Goal: Information Seeking & Learning: Learn about a topic

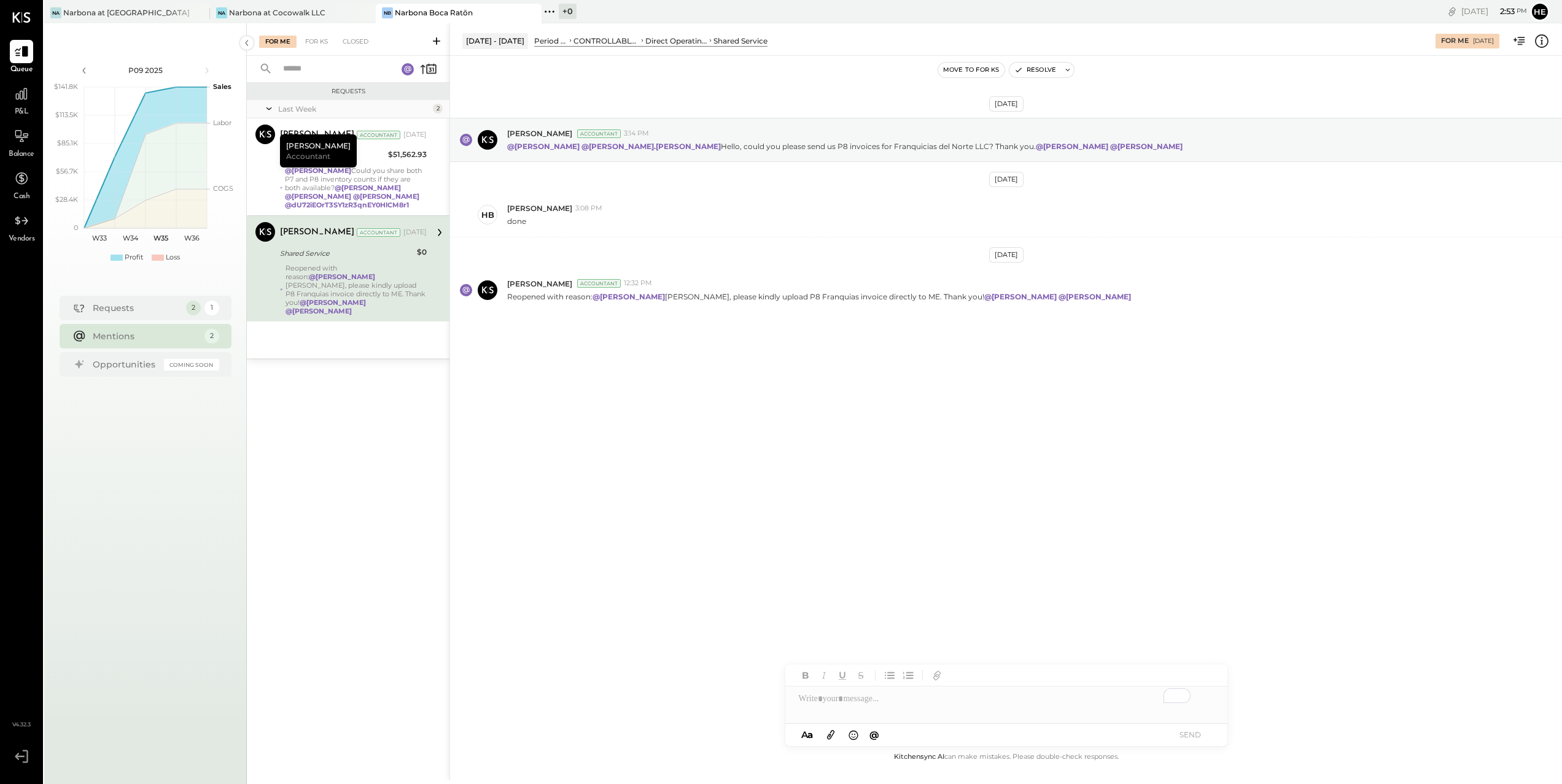
click at [252, 11] on div "Narbona at Cocowalk LLC" at bounding box center [277, 13] width 96 height 11
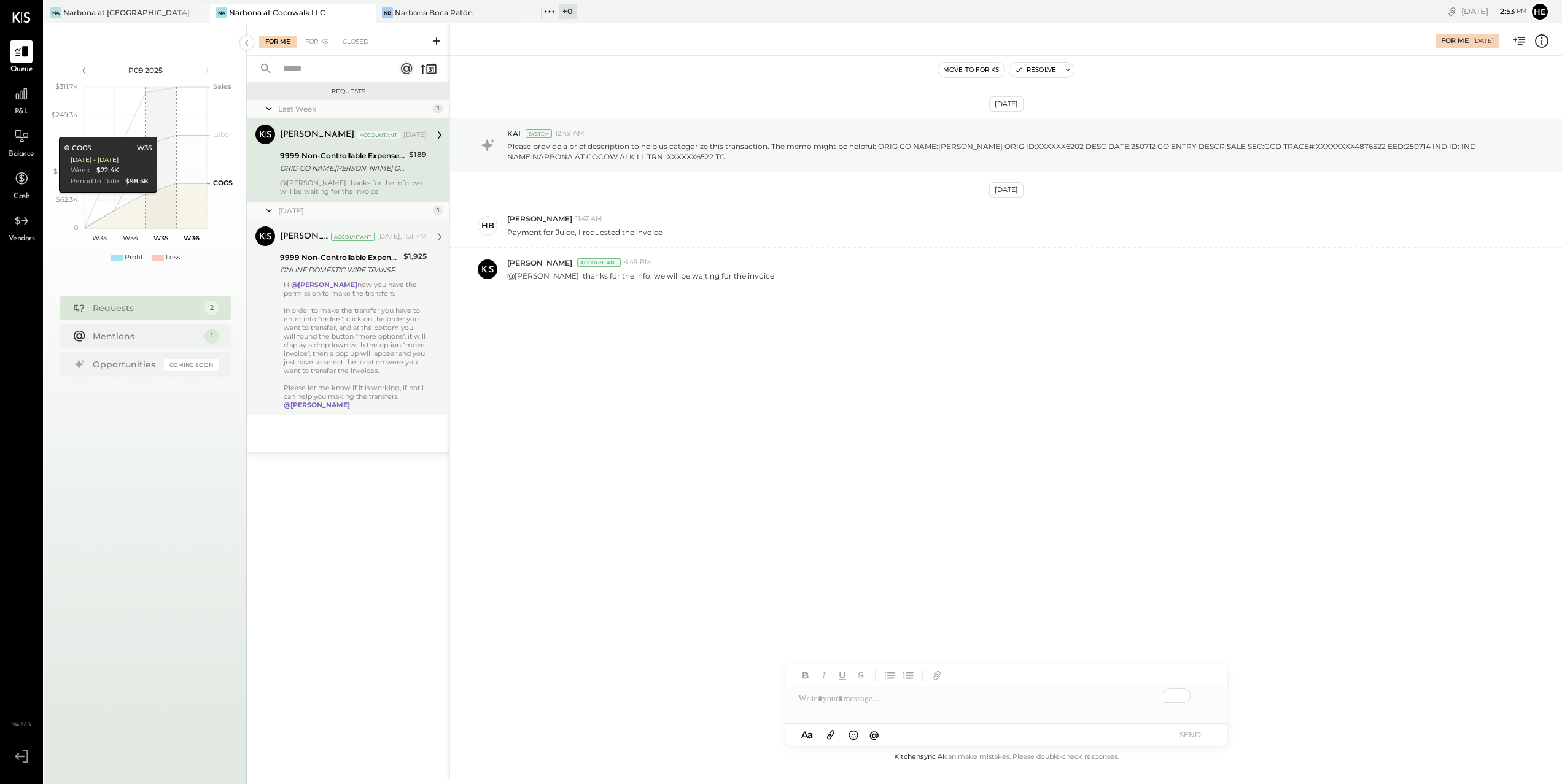
click at [386, 330] on div "In order to make the transfer you have to enter into "orders", click on the ord…" at bounding box center [355, 340] width 143 height 69
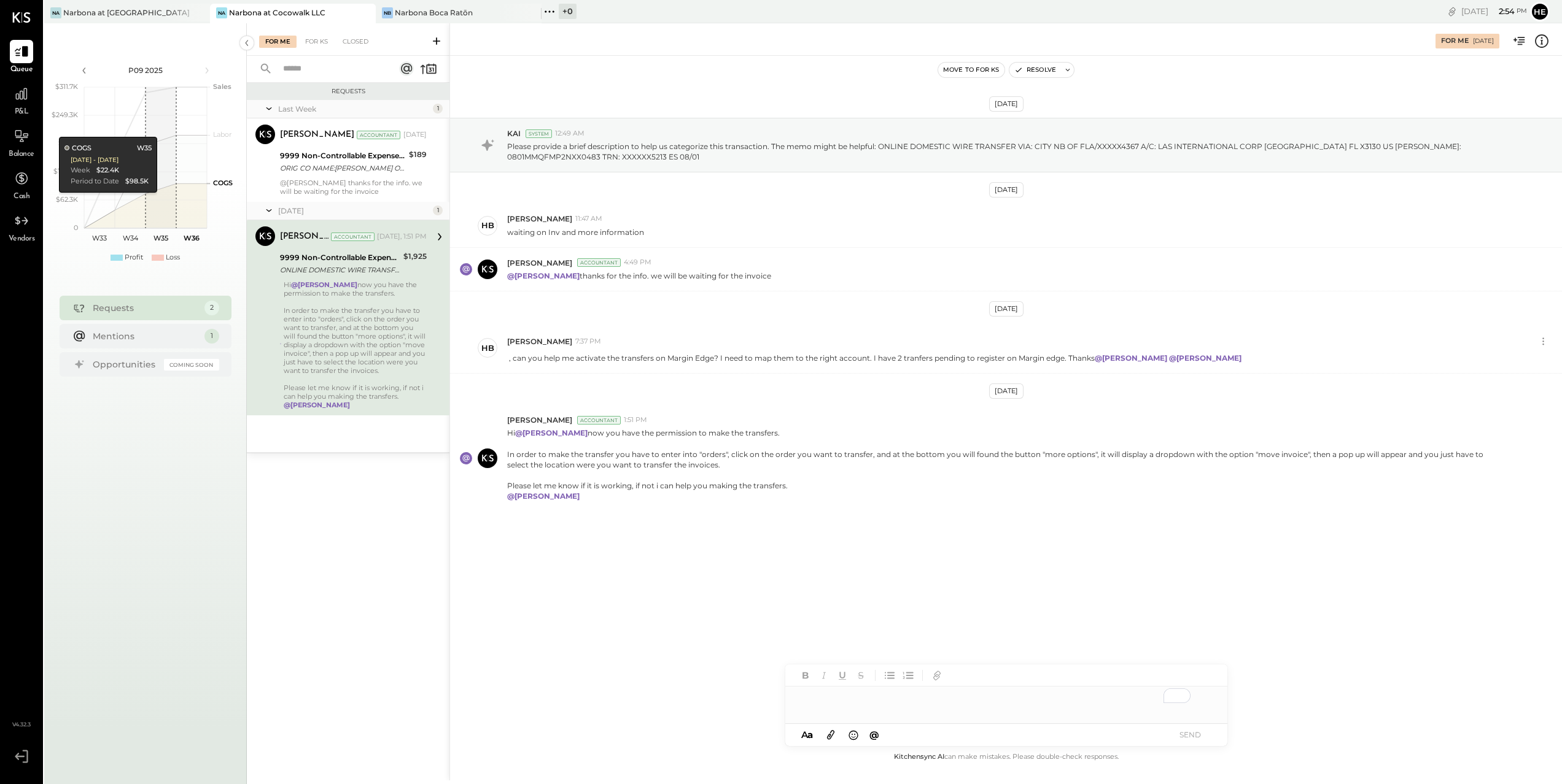
click at [1000, 707] on div "To enrich screen reader interactions, please activate Accessibility in Grammarl…" at bounding box center [1006, 698] width 442 height 25
click at [875, 704] on div "**********" at bounding box center [1006, 705] width 442 height 37
drag, startPoint x: 1068, startPoint y: 702, endPoint x: 998, endPoint y: 701, distance: 70.0
click at [998, 701] on div "**********" at bounding box center [1006, 705] width 442 height 37
click at [1066, 703] on div "**********" at bounding box center [1006, 705] width 442 height 37
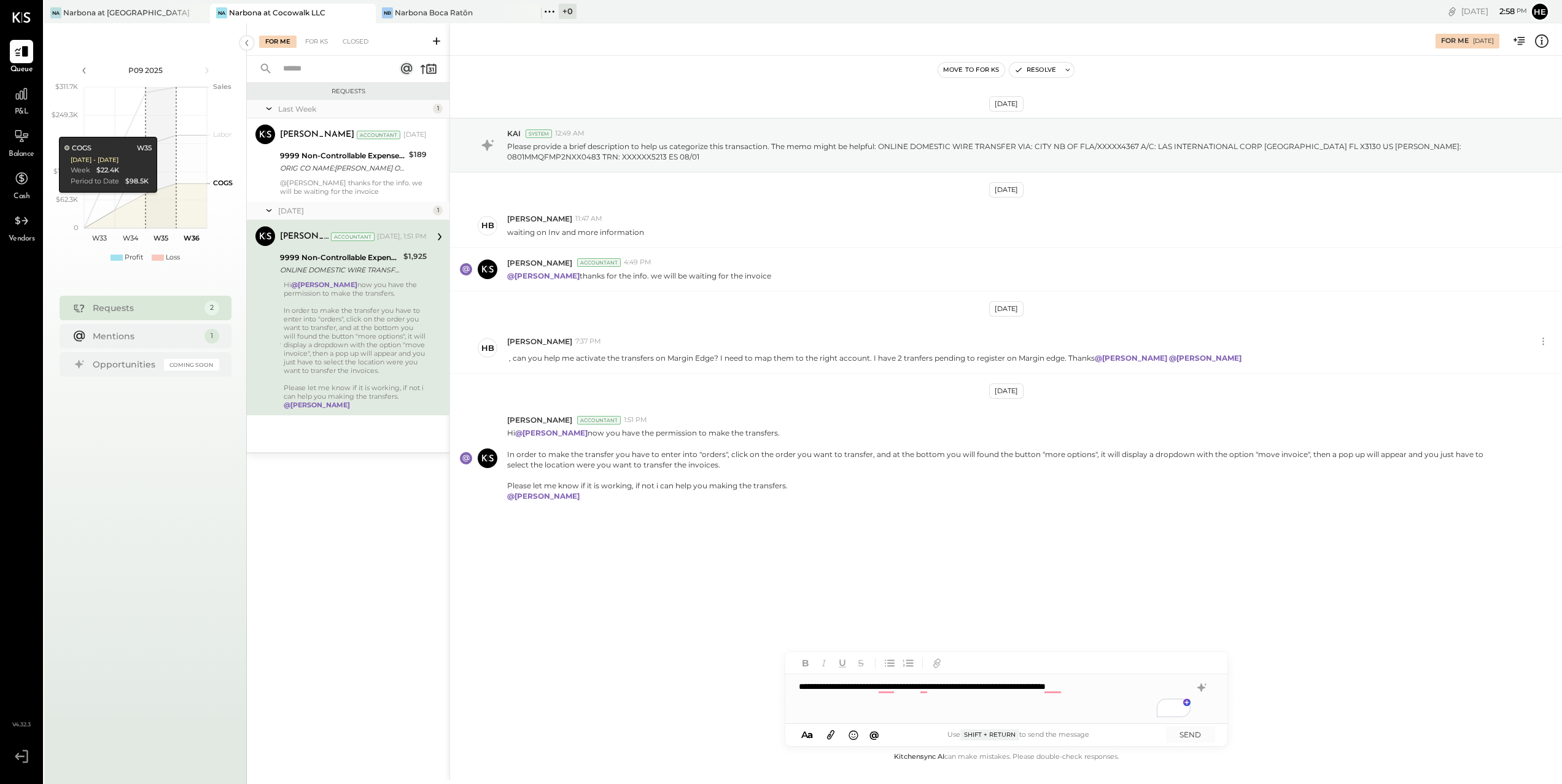
click at [832, 736] on icon at bounding box center [831, 735] width 8 height 9
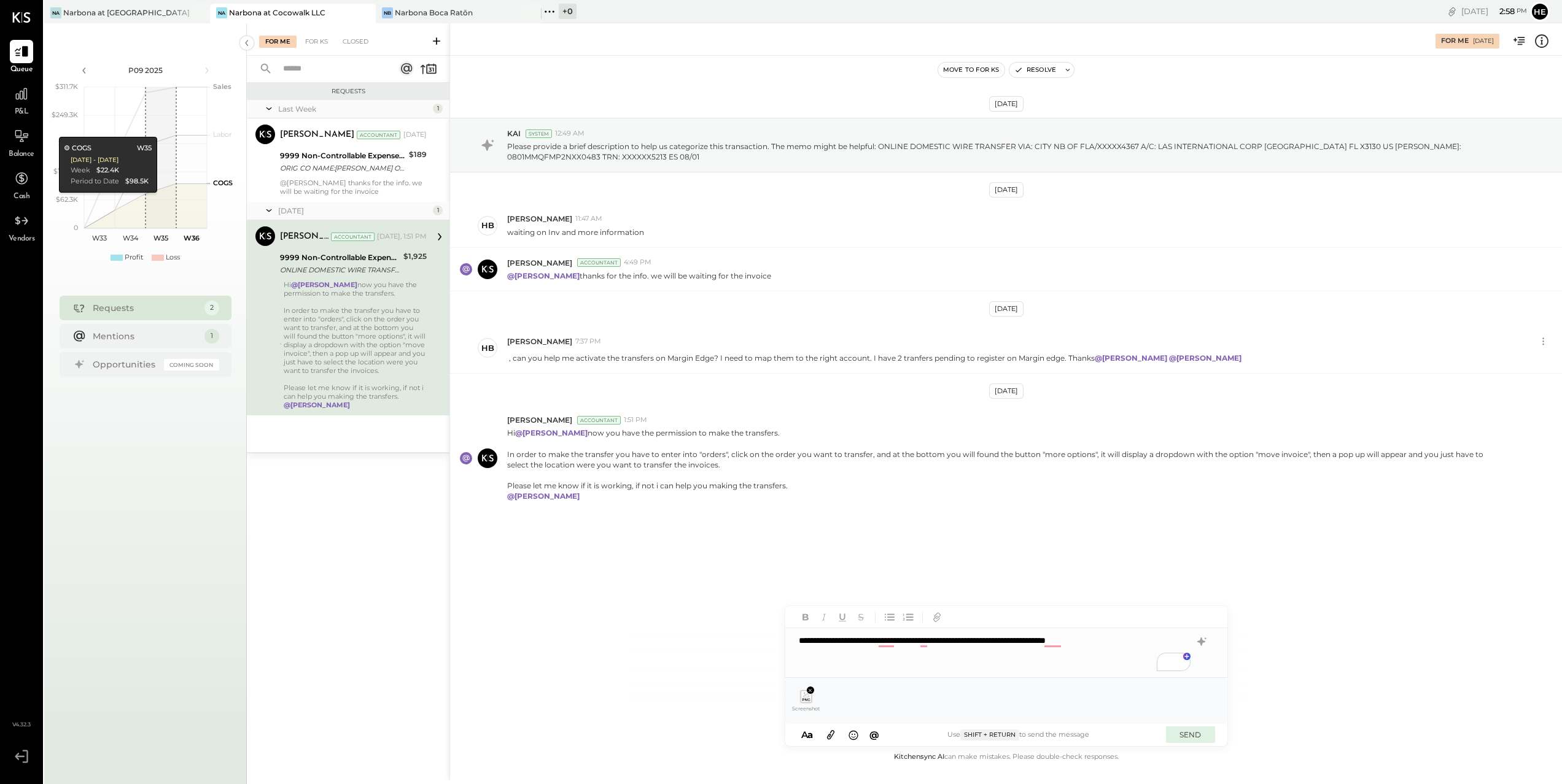
click at [1196, 735] on button "SEND" at bounding box center [1191, 735] width 49 height 16
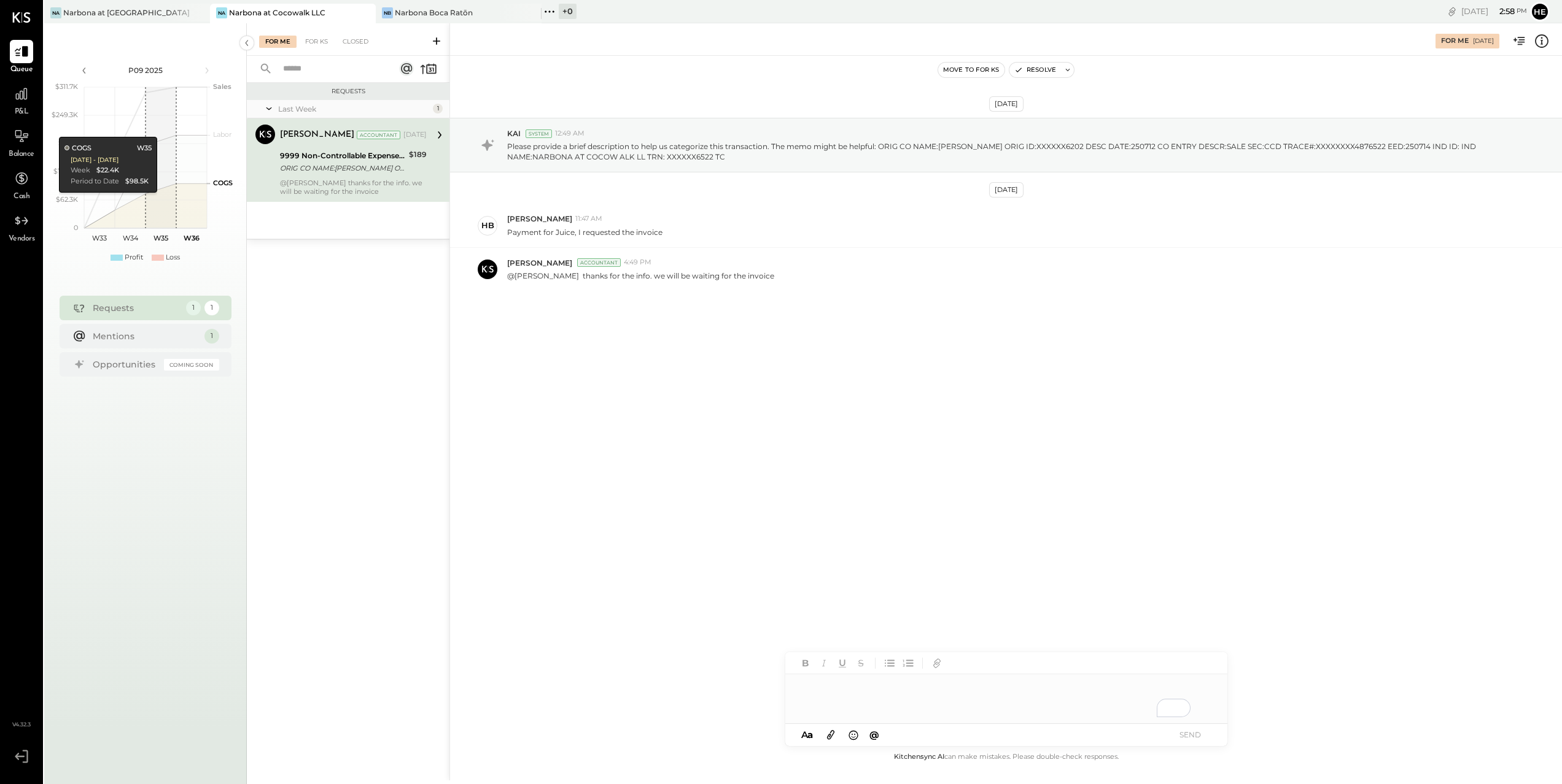
click at [586, 330] on div "[DATE] KAI System 12:49 AM Please provide a brief description to help us catego…" at bounding box center [1006, 234] width 1112 height 296
click at [561, 268] on div "@[PERSON_NAME] thanks for the info. we will be waiting for the invoice" at bounding box center [1029, 274] width 1045 height 13
click at [723, 277] on p "@[PERSON_NAME] thanks for the info. we will be waiting for the invoice" at bounding box center [641, 275] width 267 height 11
click at [172, 335] on div "Mentions" at bounding box center [145, 336] width 105 height 12
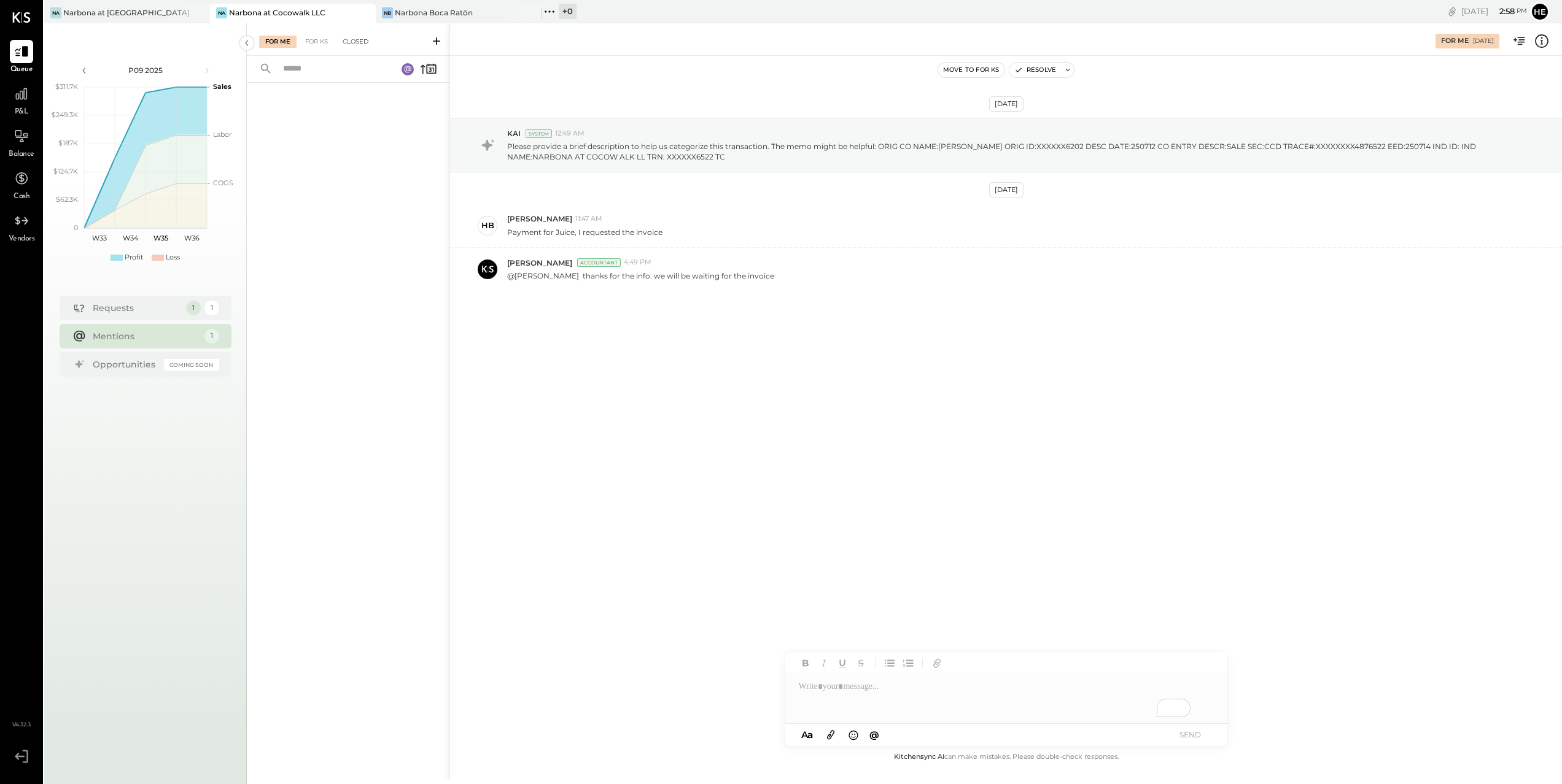
click at [348, 45] on div "Closed" at bounding box center [356, 41] width 38 height 12
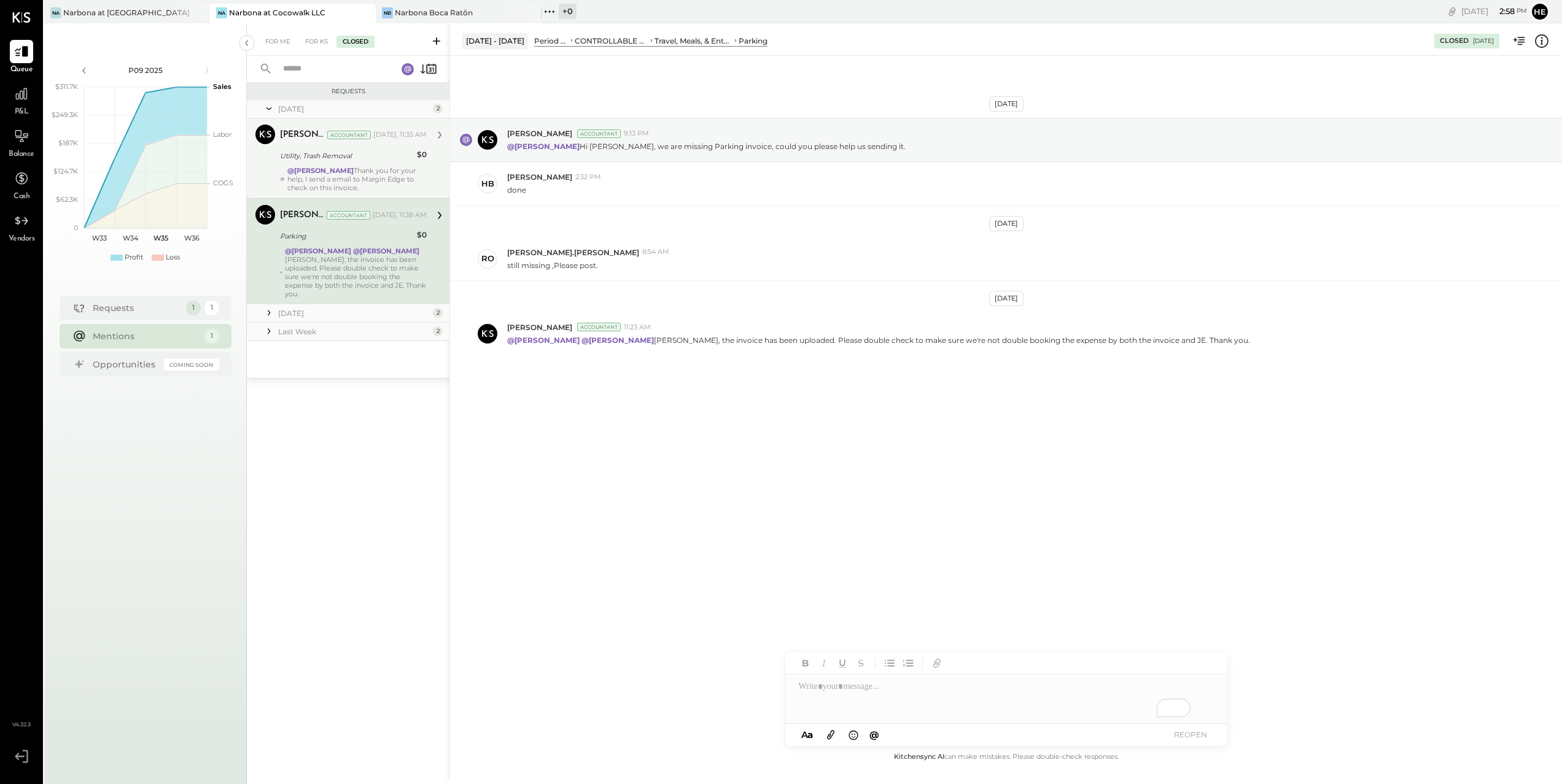
click at [346, 185] on div "@[PERSON_NAME] Thank you for your help, I send a email to Margin Edge to check …" at bounding box center [357, 179] width 139 height 26
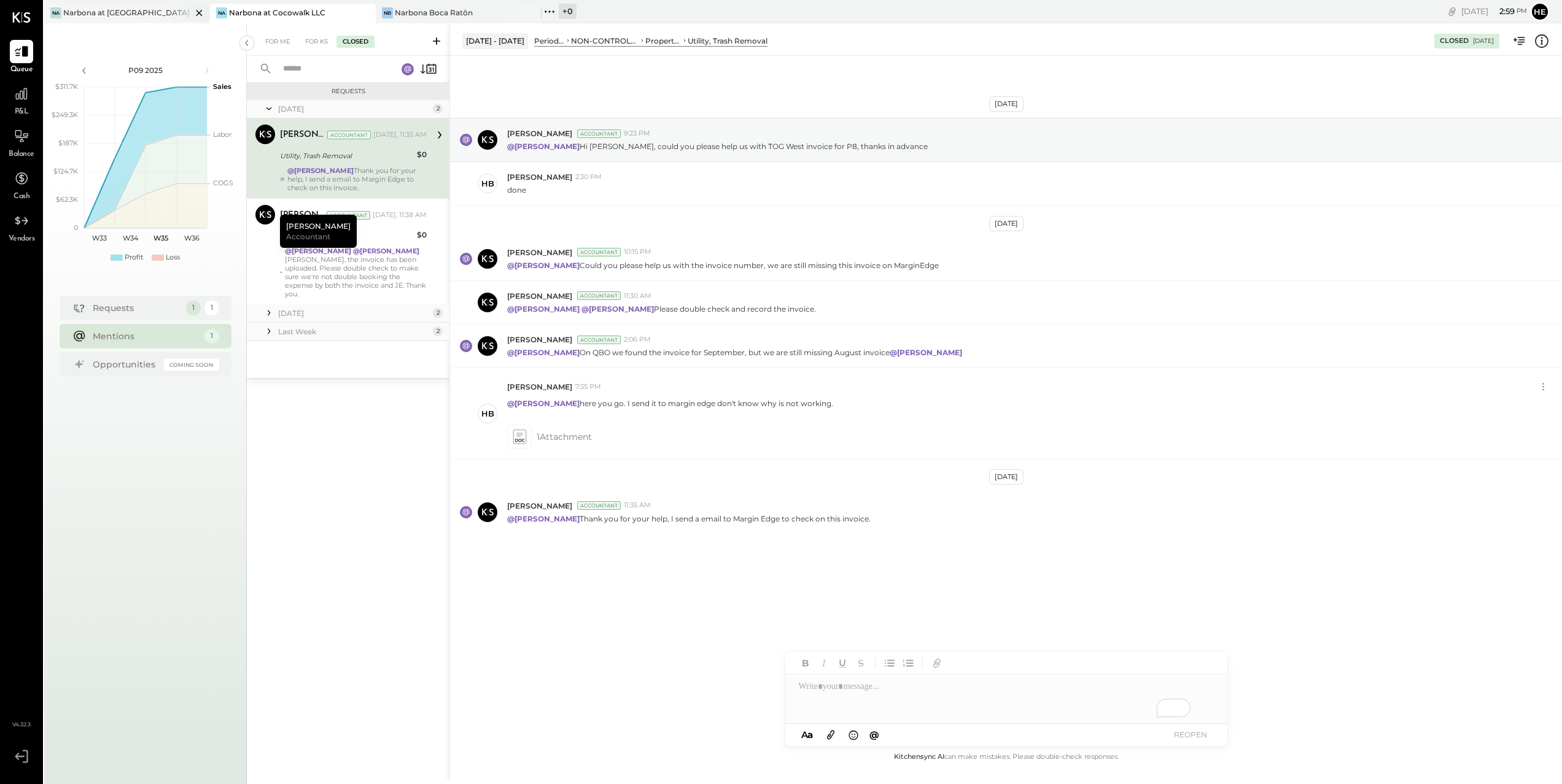
click at [126, 11] on div "Narbona at [GEOGRAPHIC_DATA] LLC" at bounding box center [127, 13] width 128 height 11
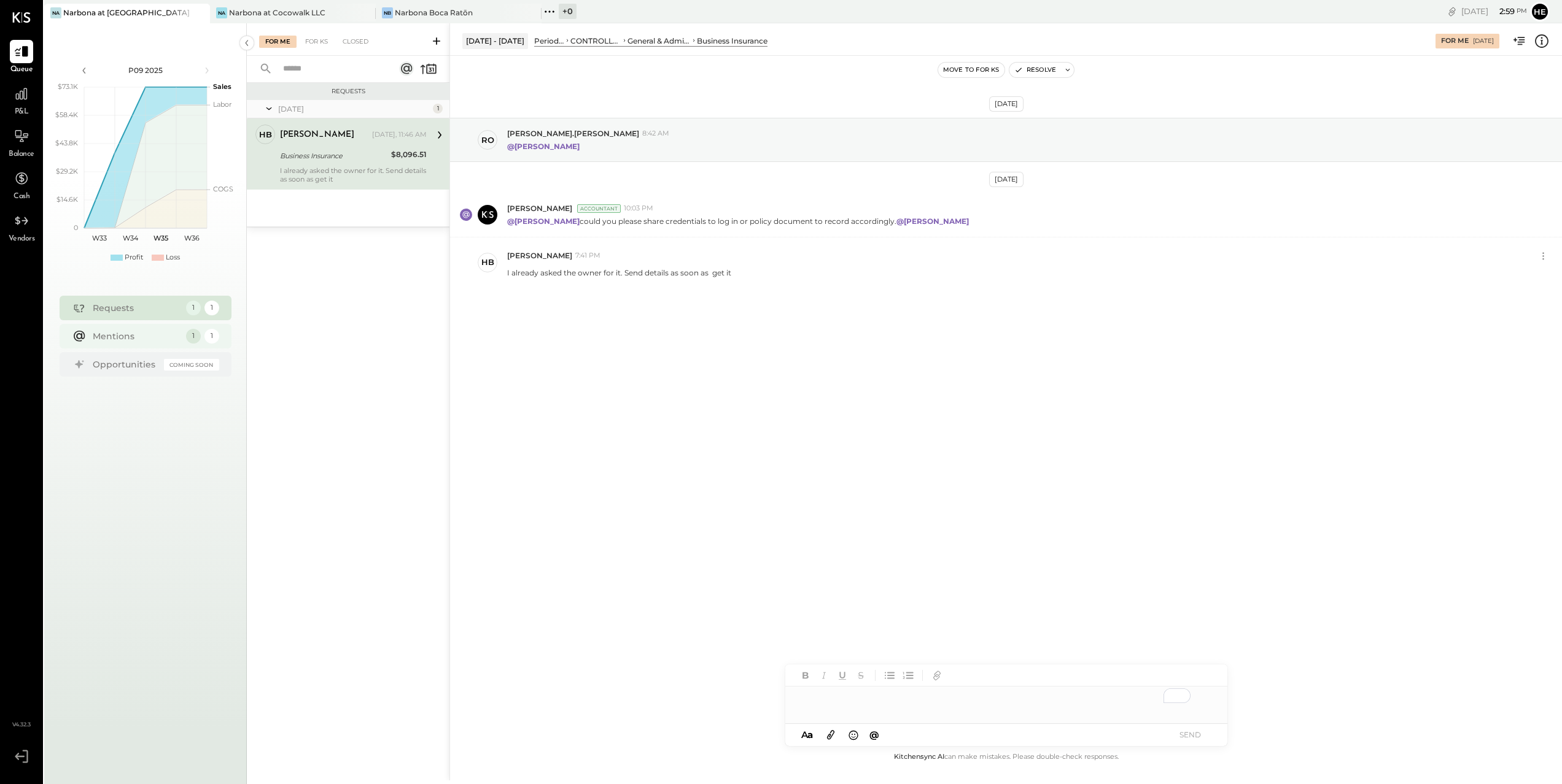
click at [148, 337] on div "Mentions" at bounding box center [136, 336] width 87 height 12
click at [454, 11] on div "Narbona Boca Ratōn" at bounding box center [434, 13] width 78 height 11
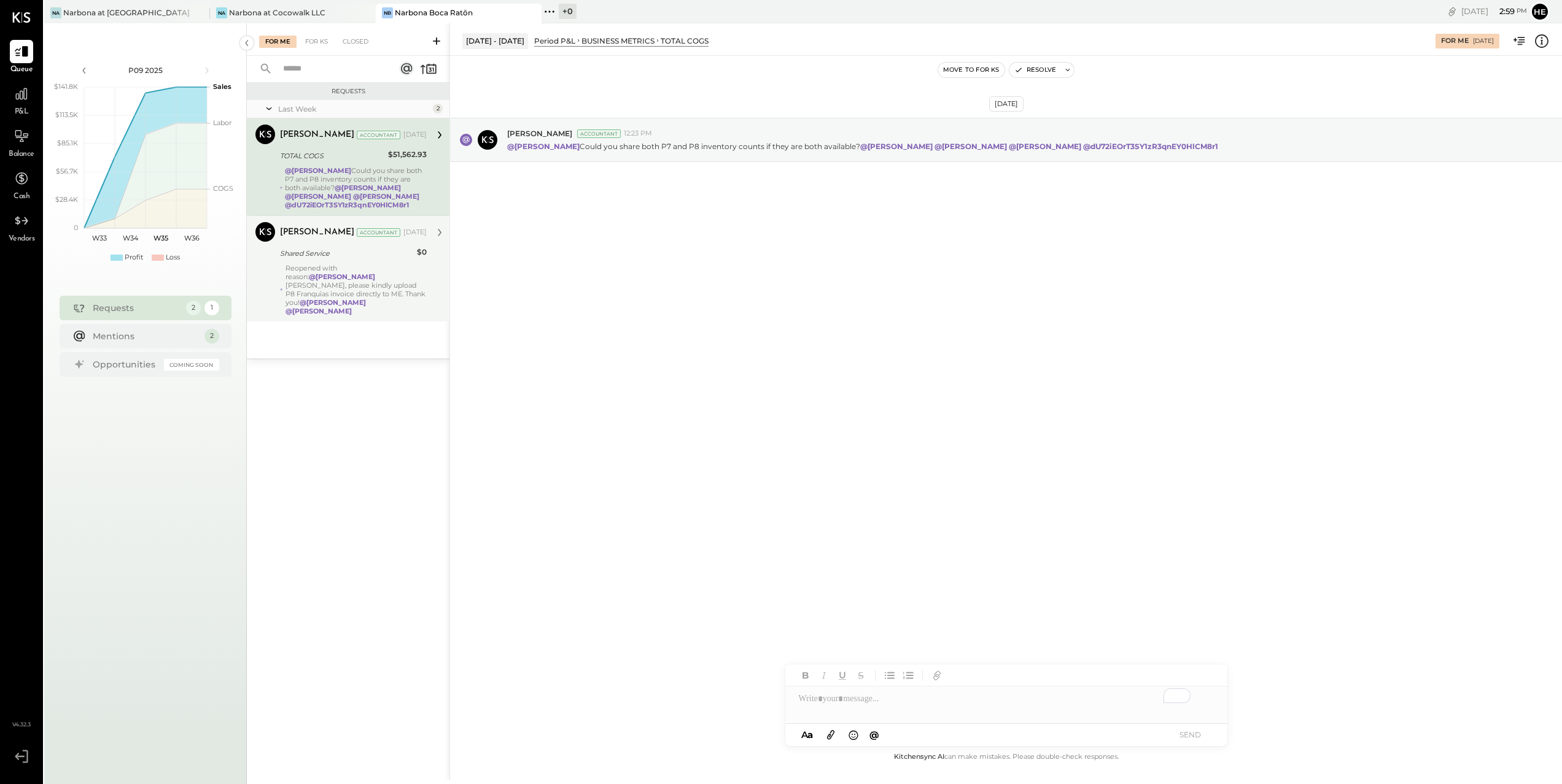
click at [352, 307] on strong "@[PERSON_NAME]" at bounding box center [318, 311] width 66 height 9
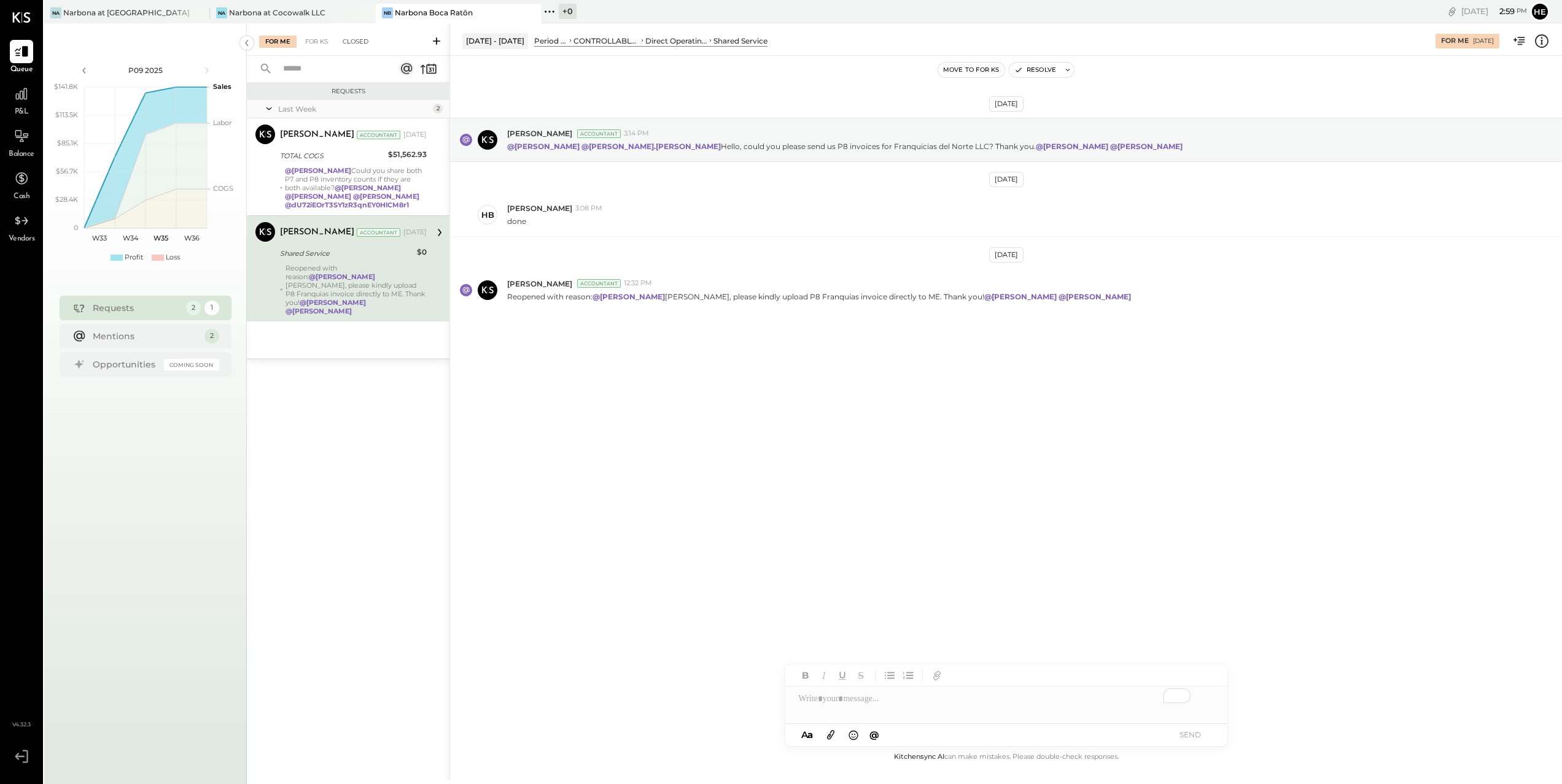
click at [364, 37] on div "Closed" at bounding box center [356, 41] width 38 height 12
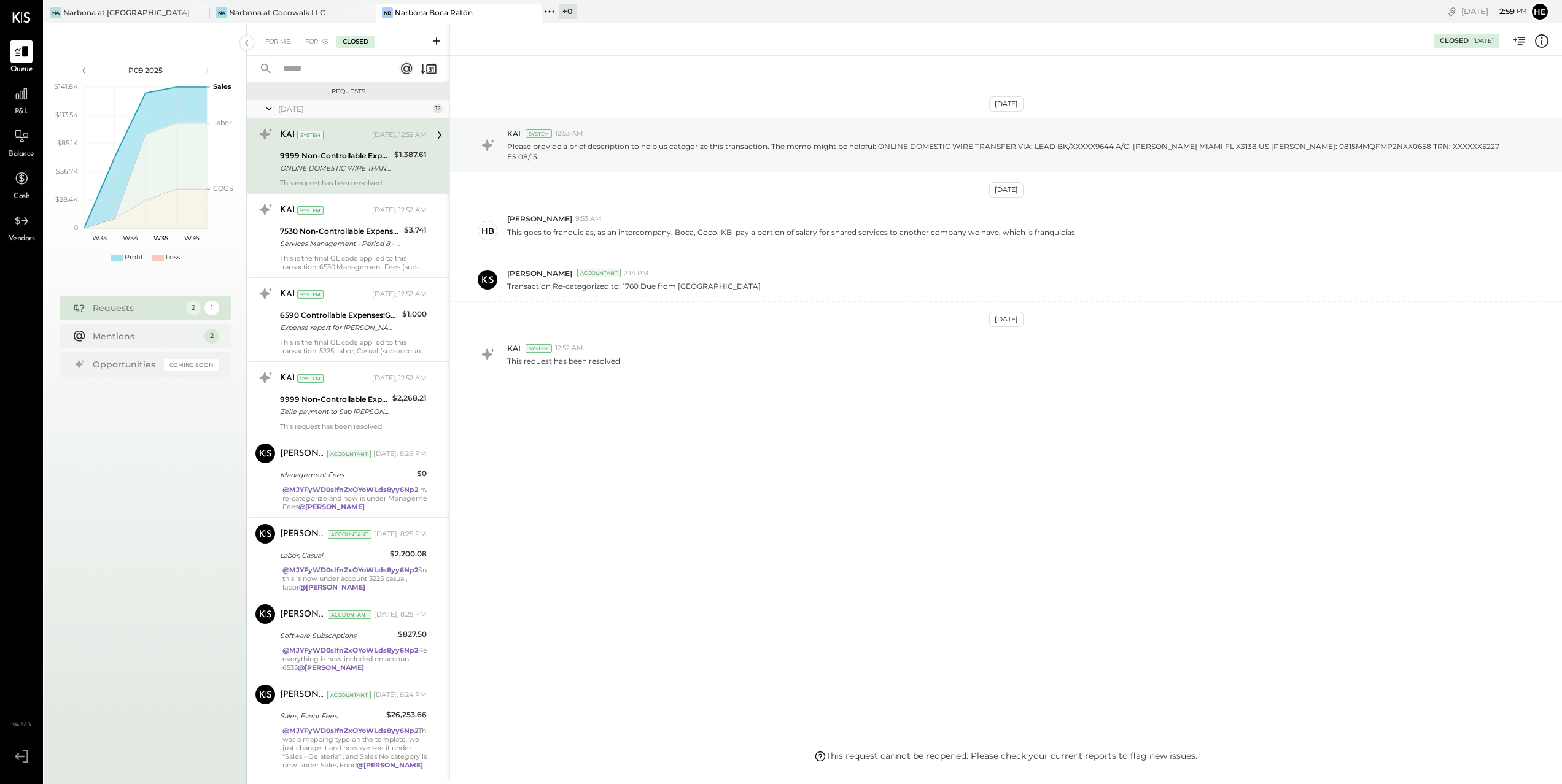
scroll to position [501, 0]
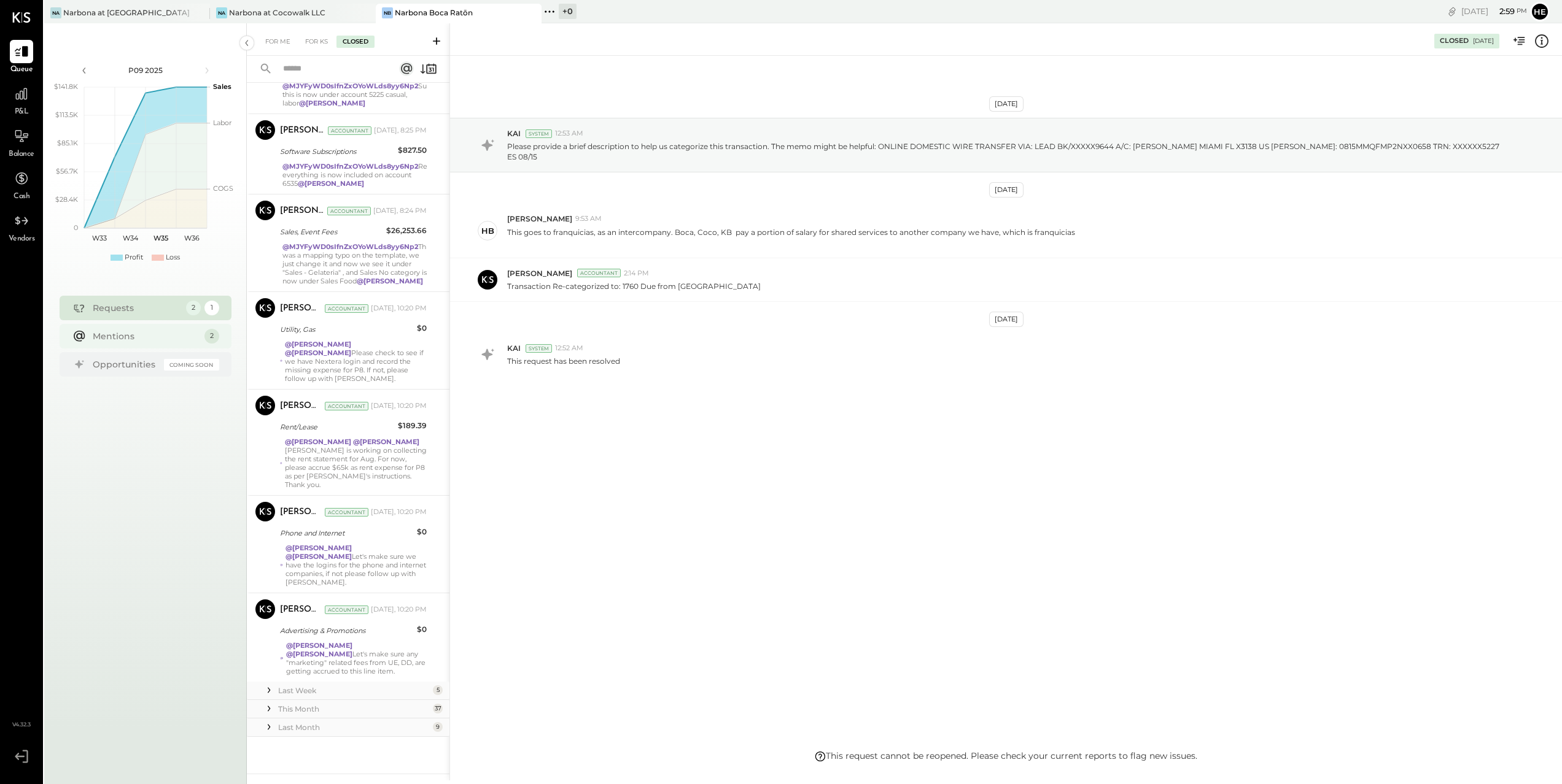
click at [119, 335] on div "Mentions" at bounding box center [145, 336] width 105 height 12
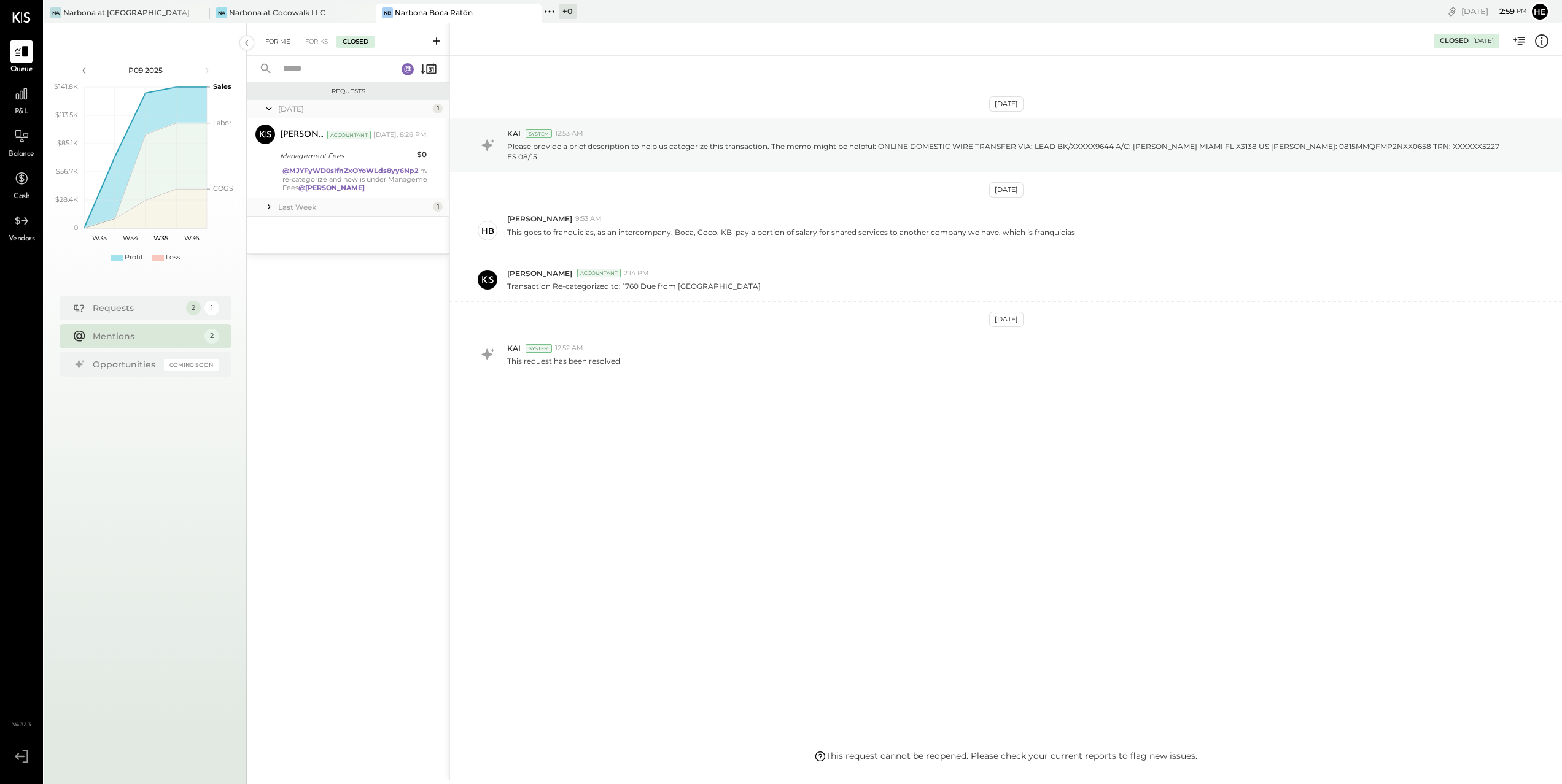
click at [267, 38] on div "For Me" at bounding box center [277, 41] width 37 height 12
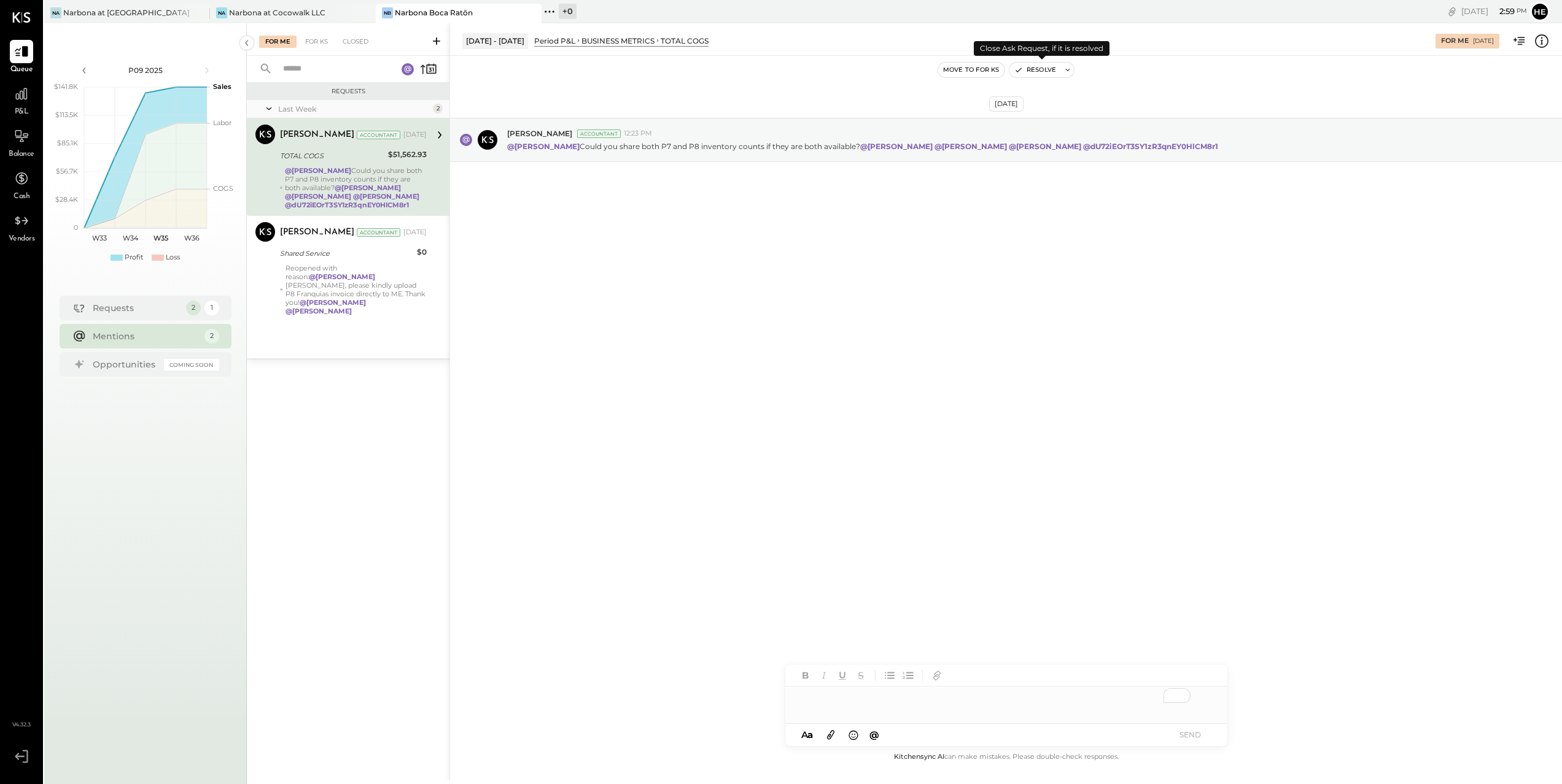
click at [1042, 71] on button "Resolve" at bounding box center [1035, 69] width 52 height 14
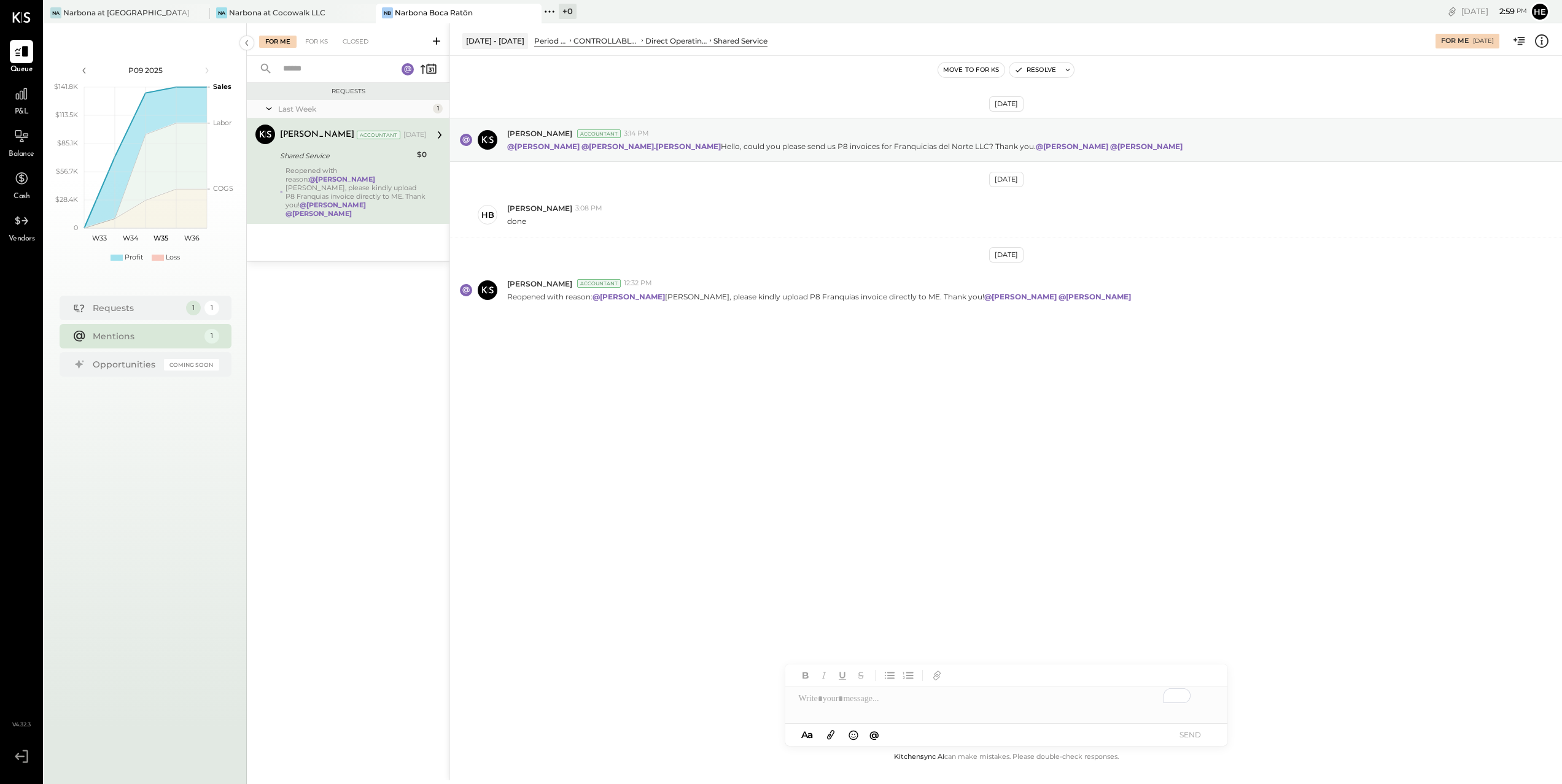
click at [886, 708] on div "To enrich screen reader interactions, please activate Accessibility in Grammarl…" at bounding box center [1006, 698] width 442 height 25
click at [1197, 735] on button "SEND" at bounding box center [1191, 735] width 49 height 16
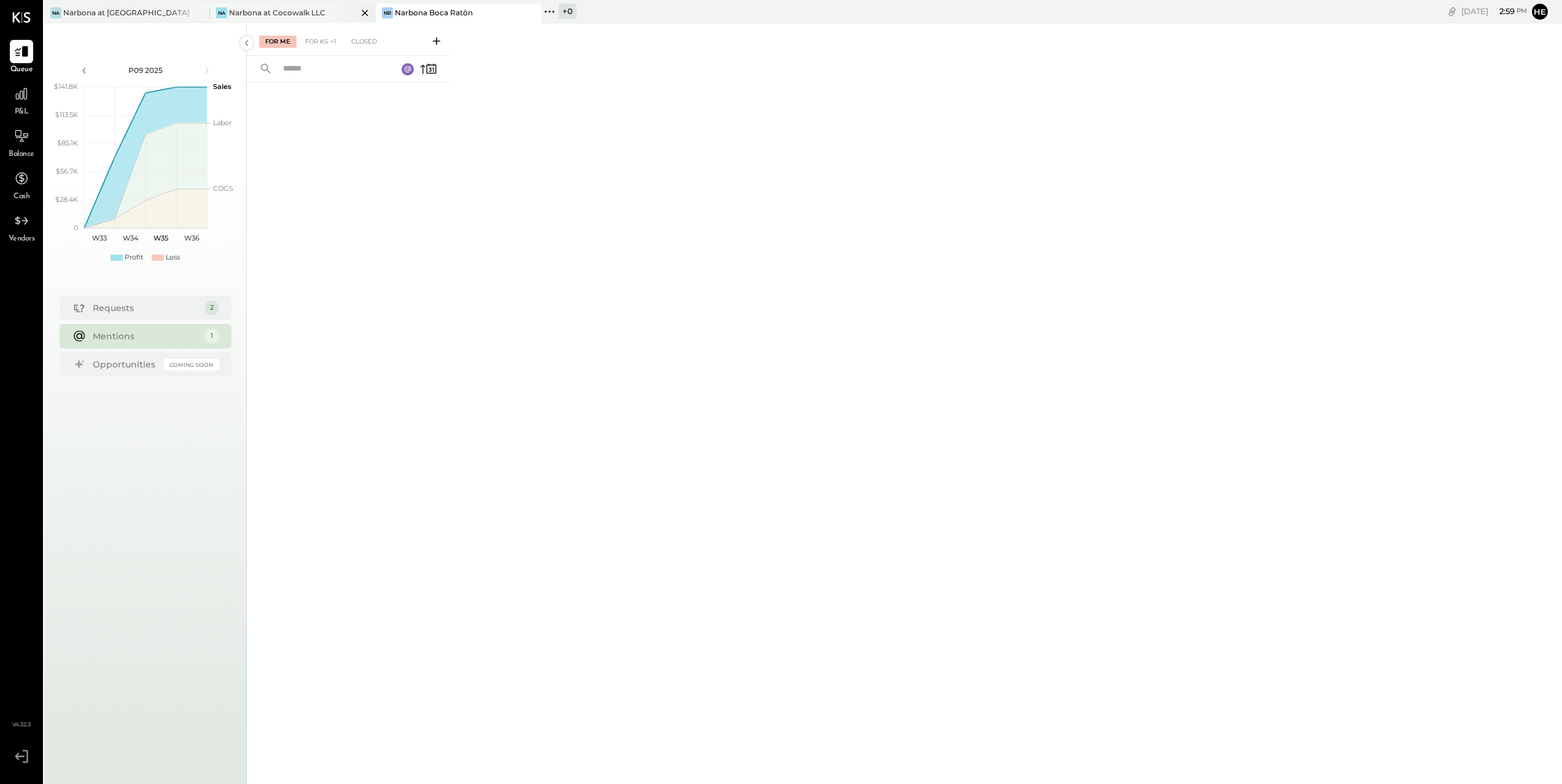
click at [306, 22] on div "Na Narbona at Cocowalk LLC" at bounding box center [293, 13] width 166 height 20
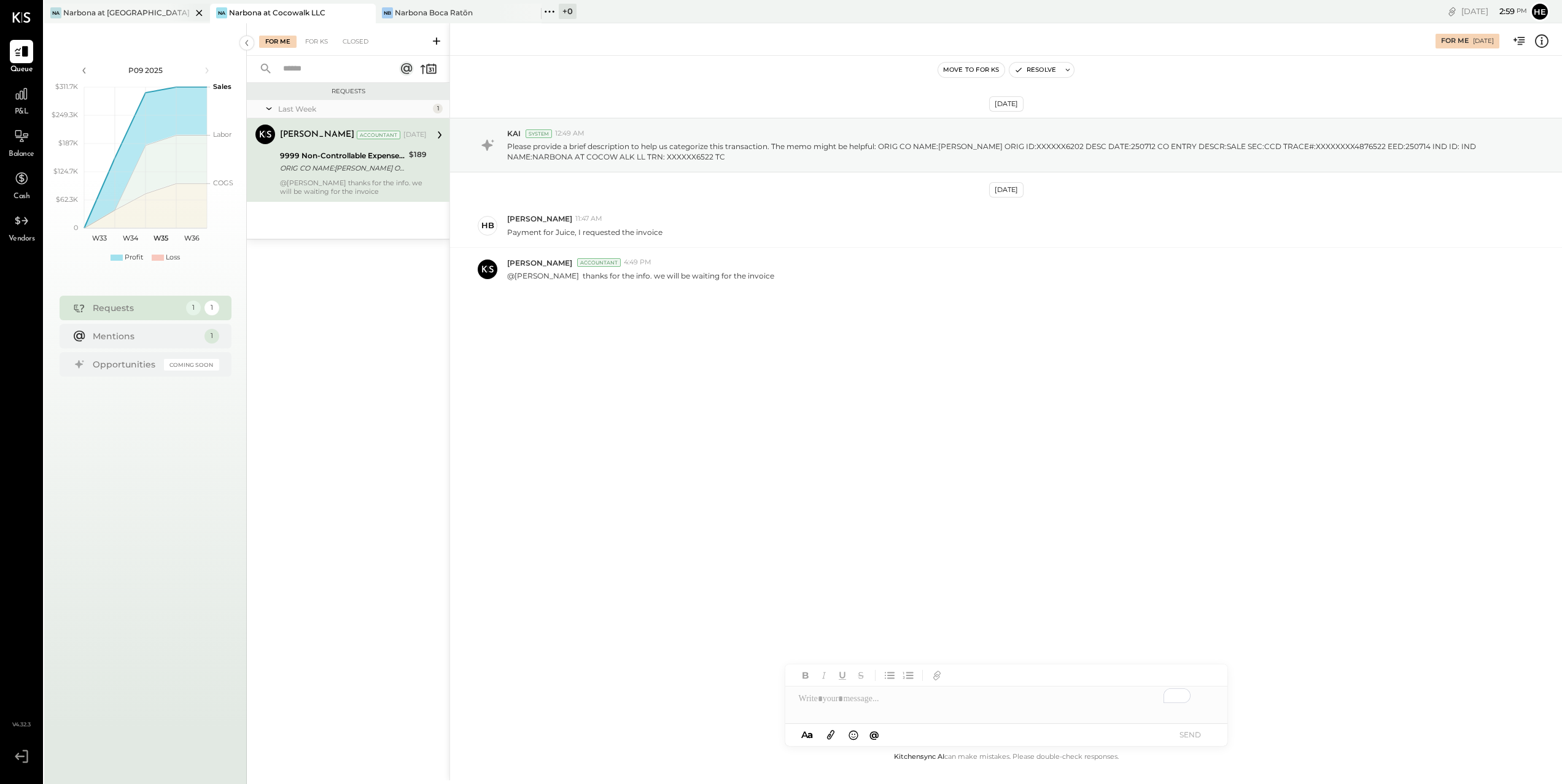
click at [105, 13] on div "Narbona at [GEOGRAPHIC_DATA] LLC" at bounding box center [127, 13] width 128 height 11
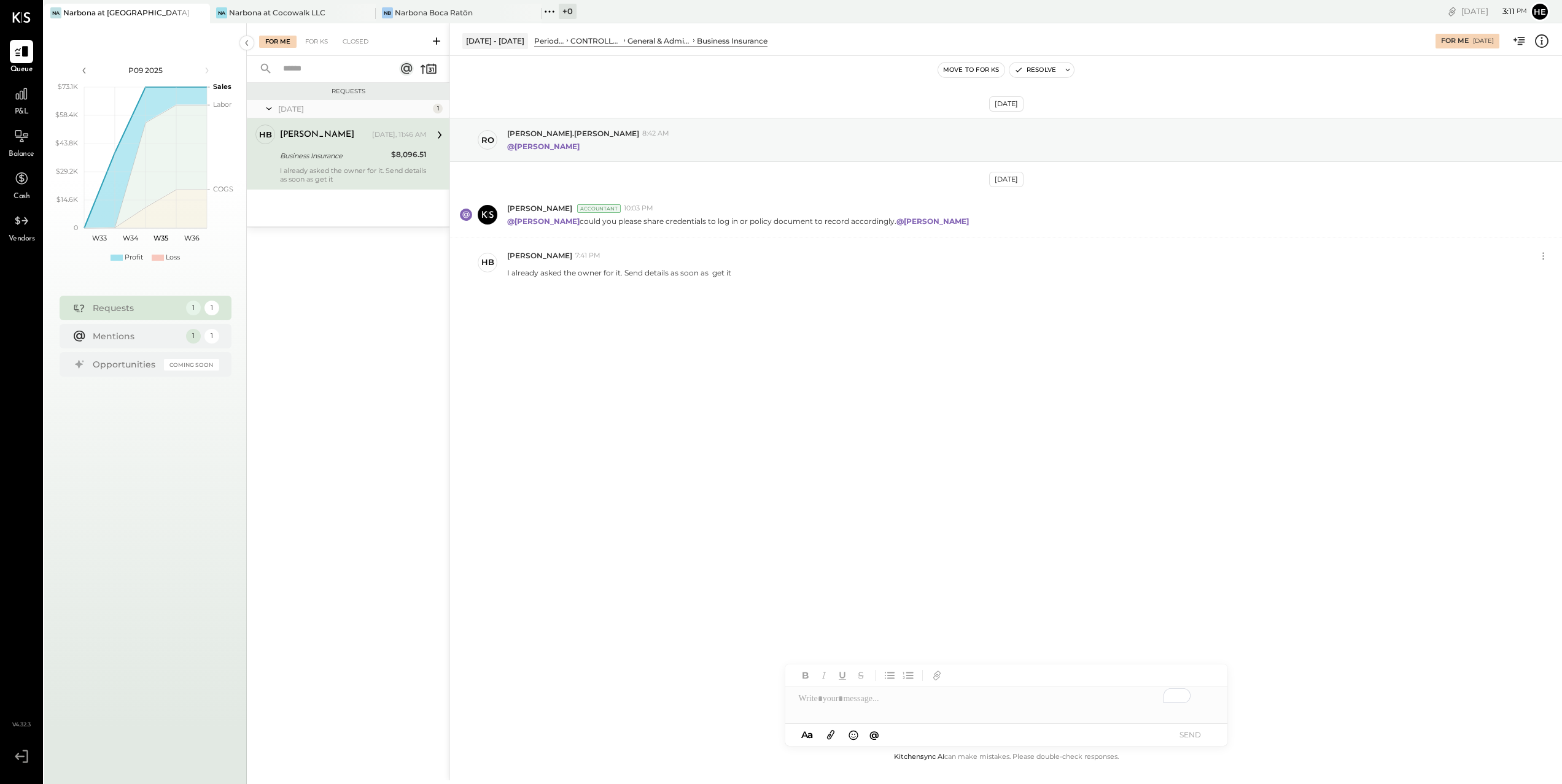
click at [26, 106] on div "P&L" at bounding box center [21, 100] width 23 height 35
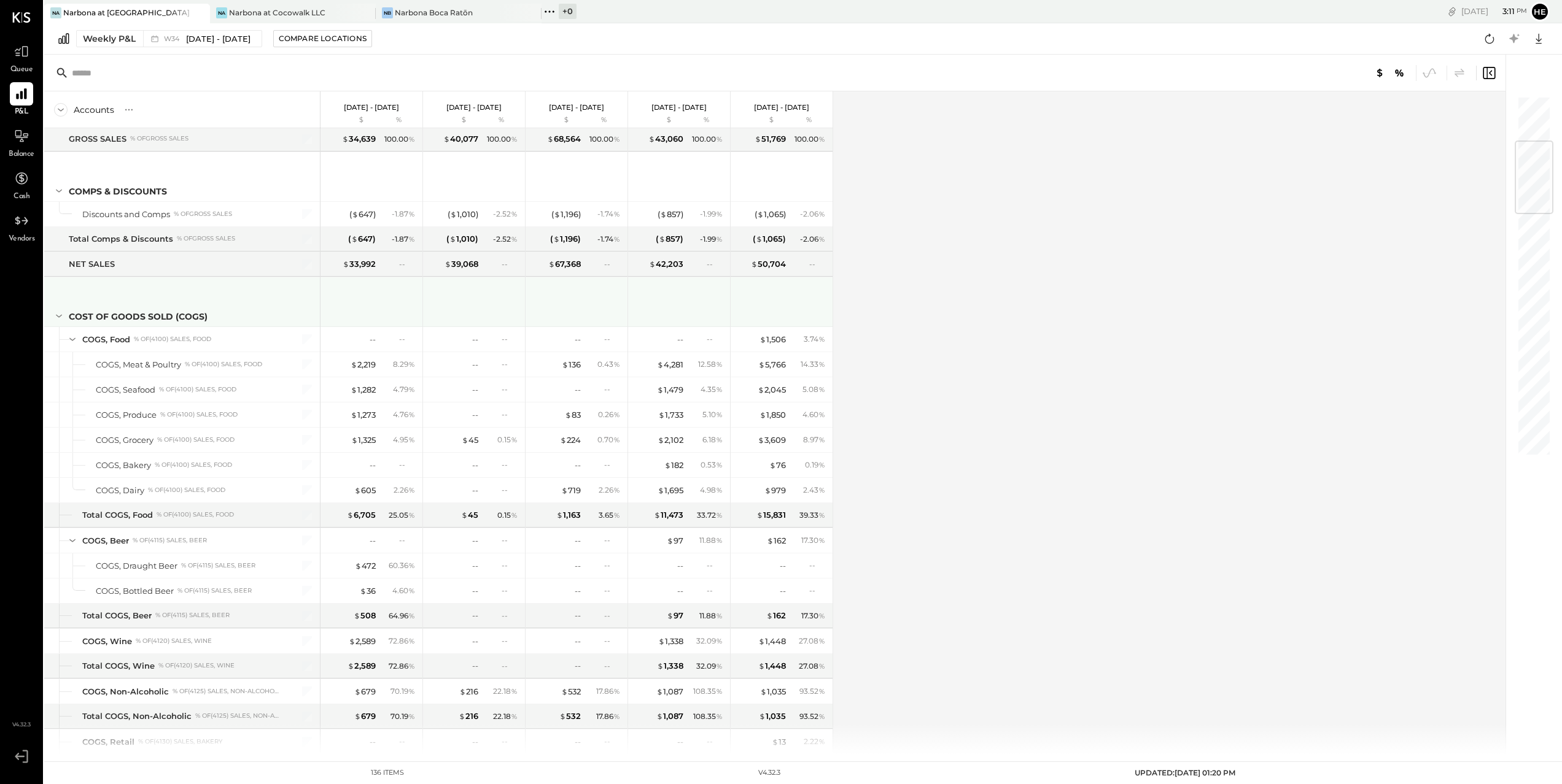
scroll to position [383, 0]
